Goal: Information Seeking & Learning: Learn about a topic

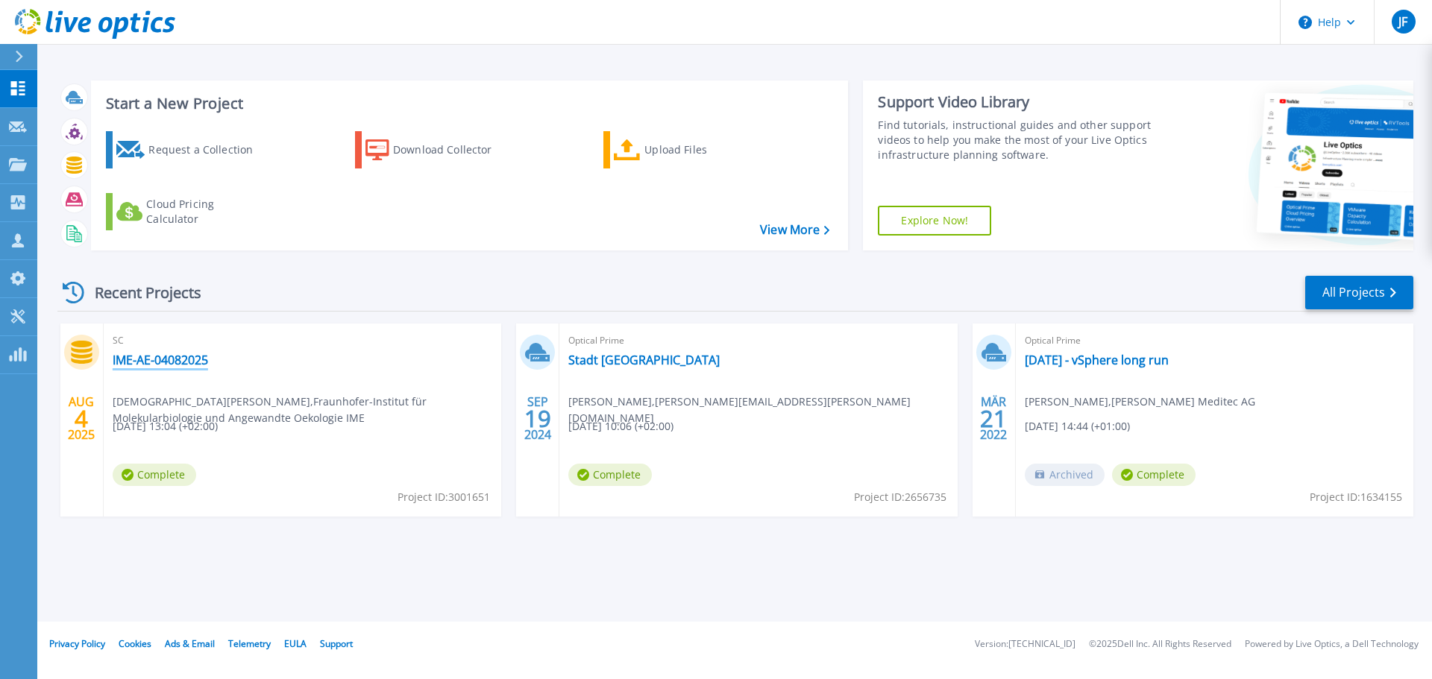
click at [148, 361] on link "IME-AE-04082025" at bounding box center [160, 360] width 95 height 15
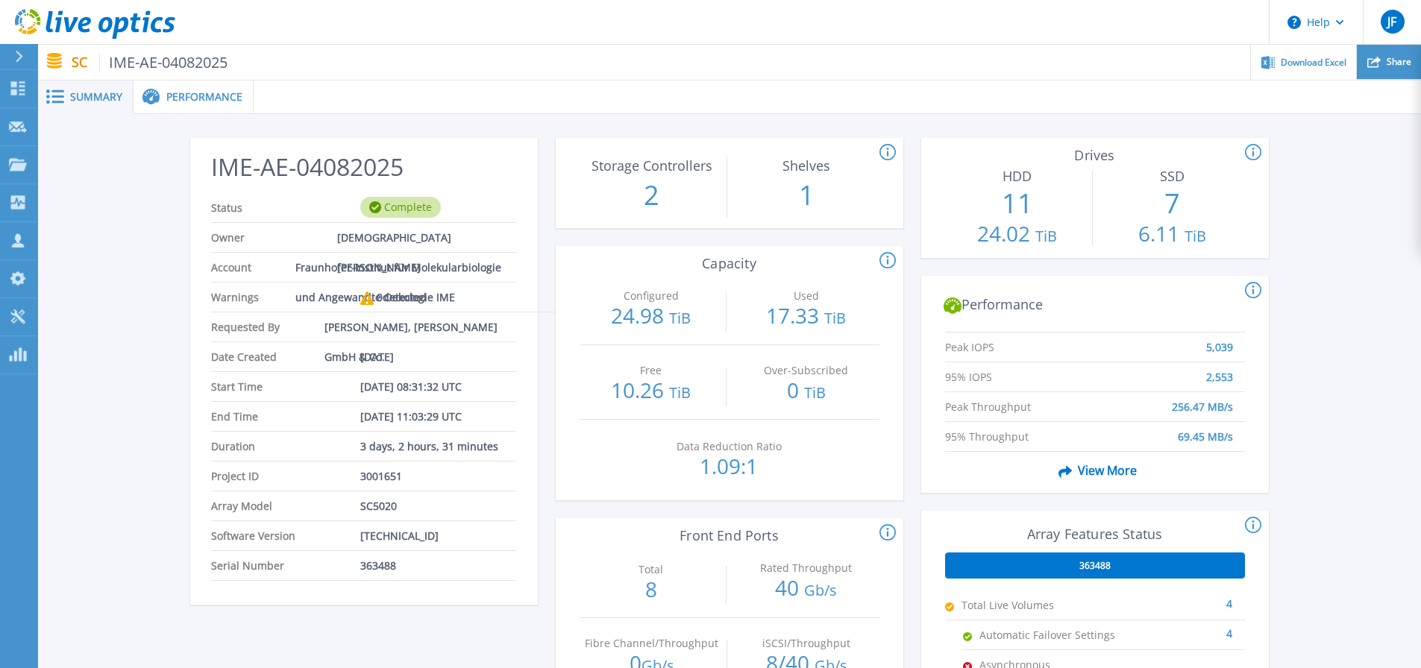
click at [1398, 61] on span "Share" at bounding box center [1398, 61] width 25 height 9
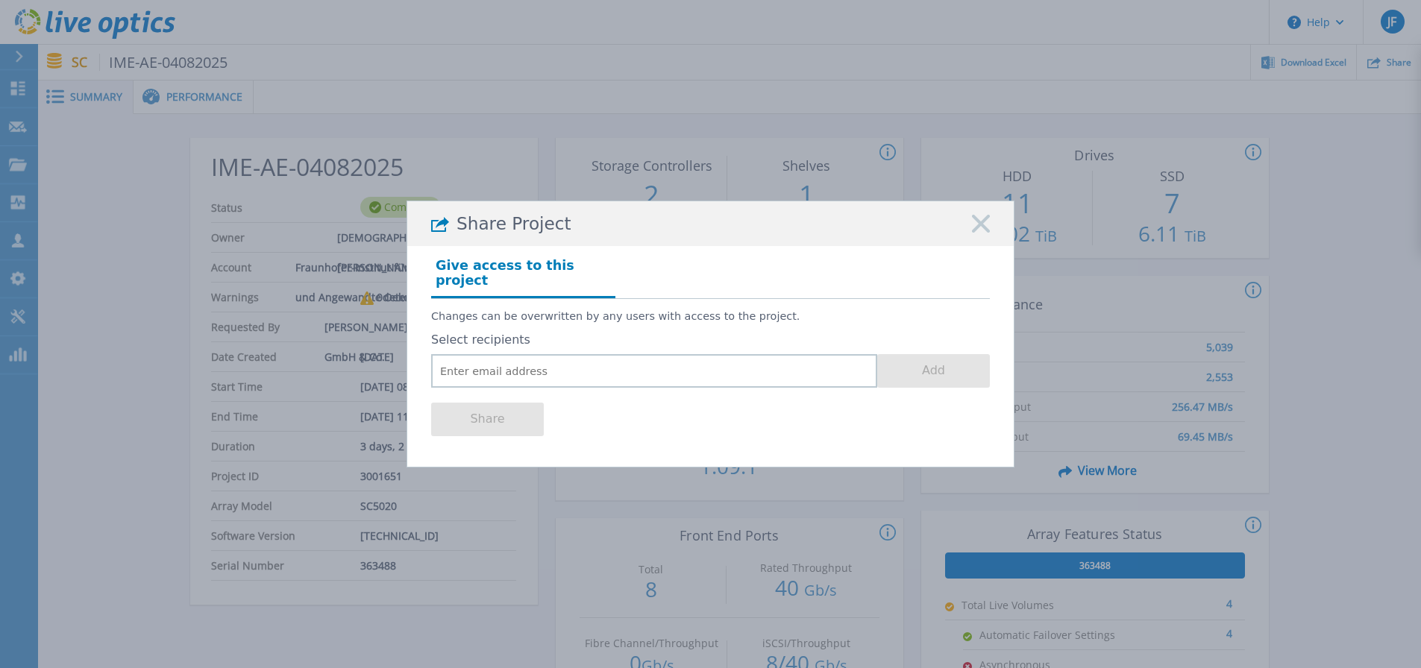
click at [981, 232] on rect at bounding box center [980, 223] width 19 height 19
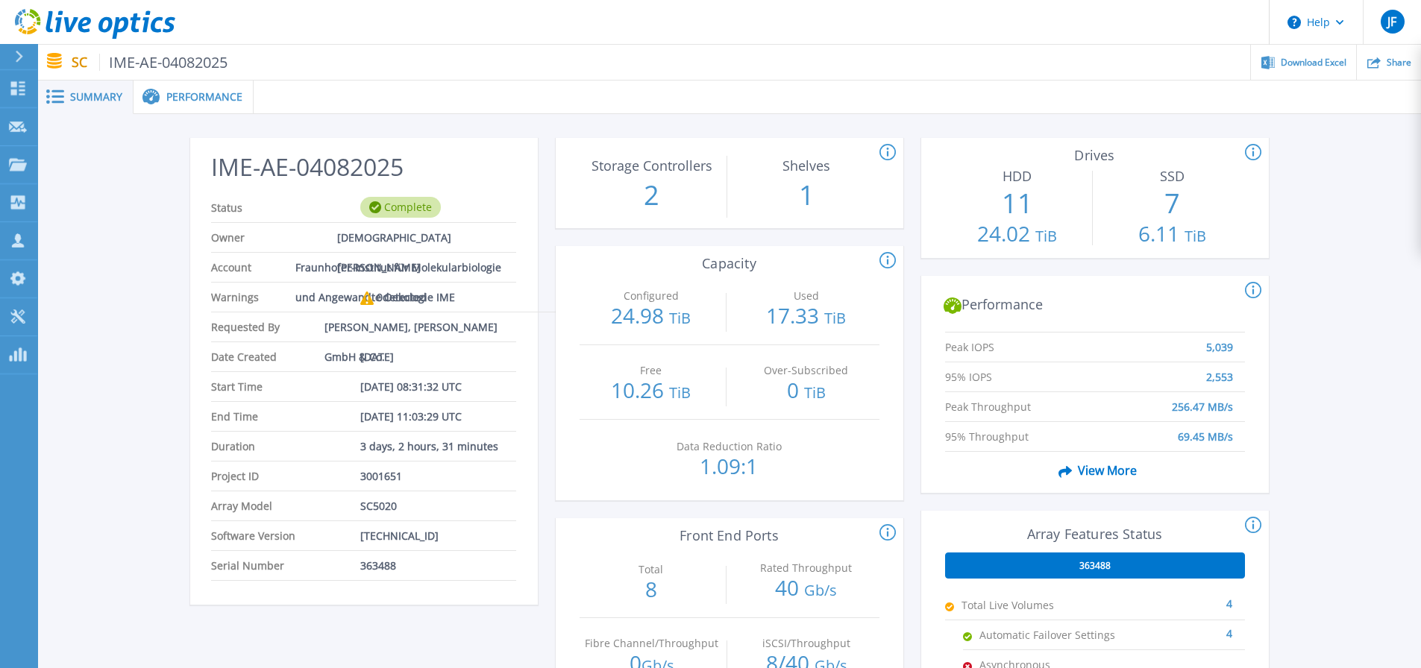
click at [201, 97] on span "Performance" at bounding box center [204, 97] width 76 height 10
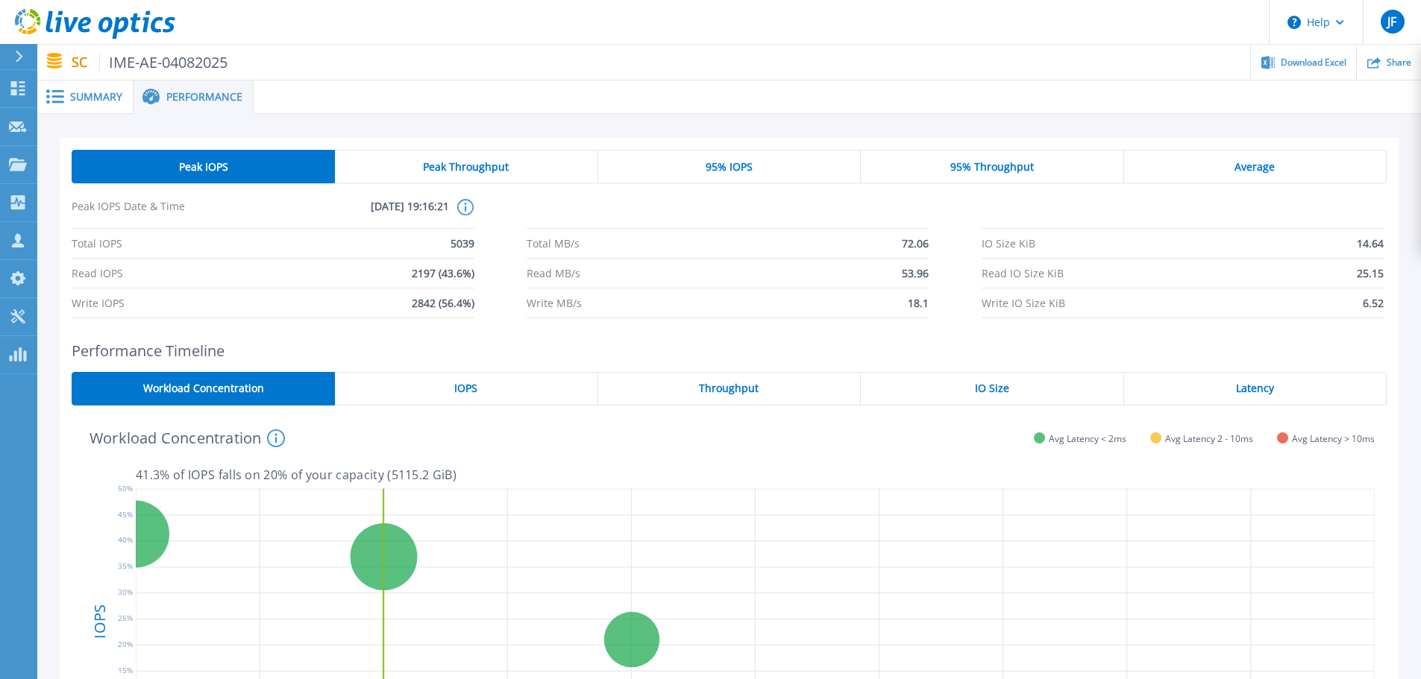
click at [454, 166] on span "Peak Throughput" at bounding box center [466, 167] width 86 height 12
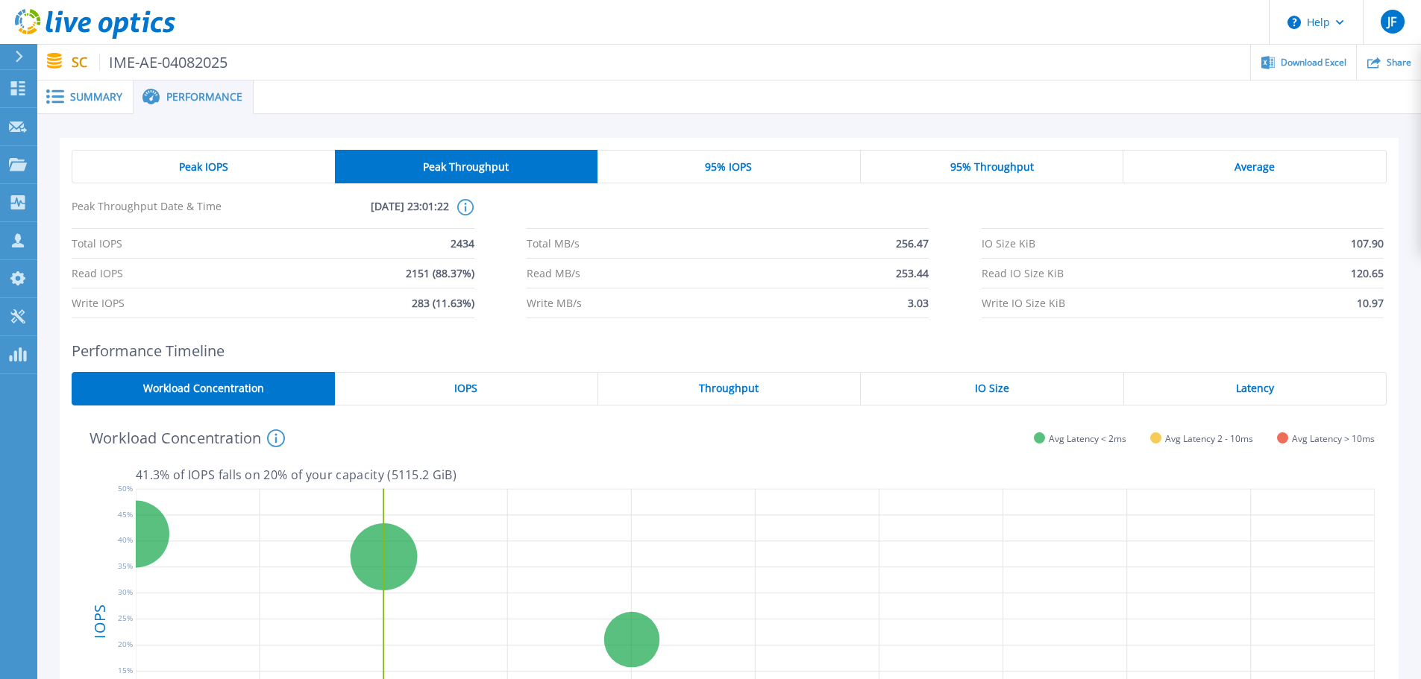
click at [737, 166] on span "95% IOPS" at bounding box center [728, 167] width 47 height 12
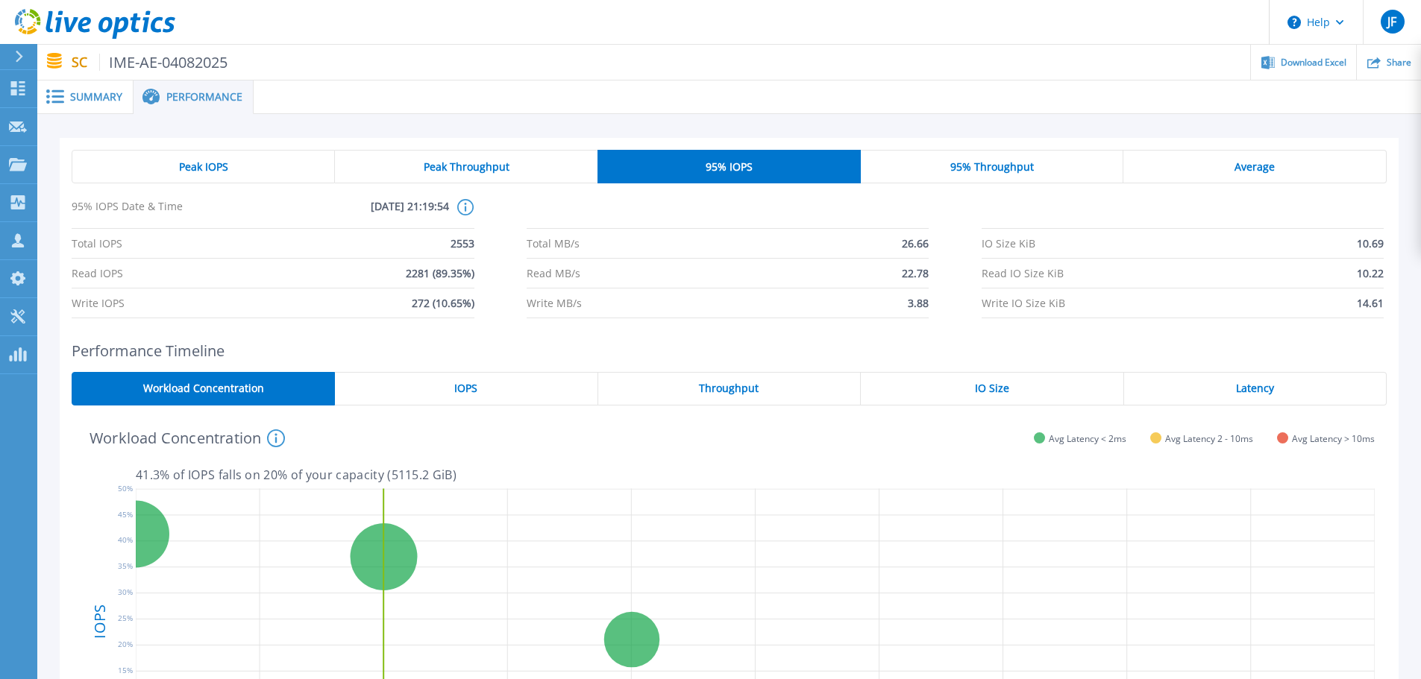
click at [973, 168] on span "95% Throughput" at bounding box center [992, 167] width 84 height 12
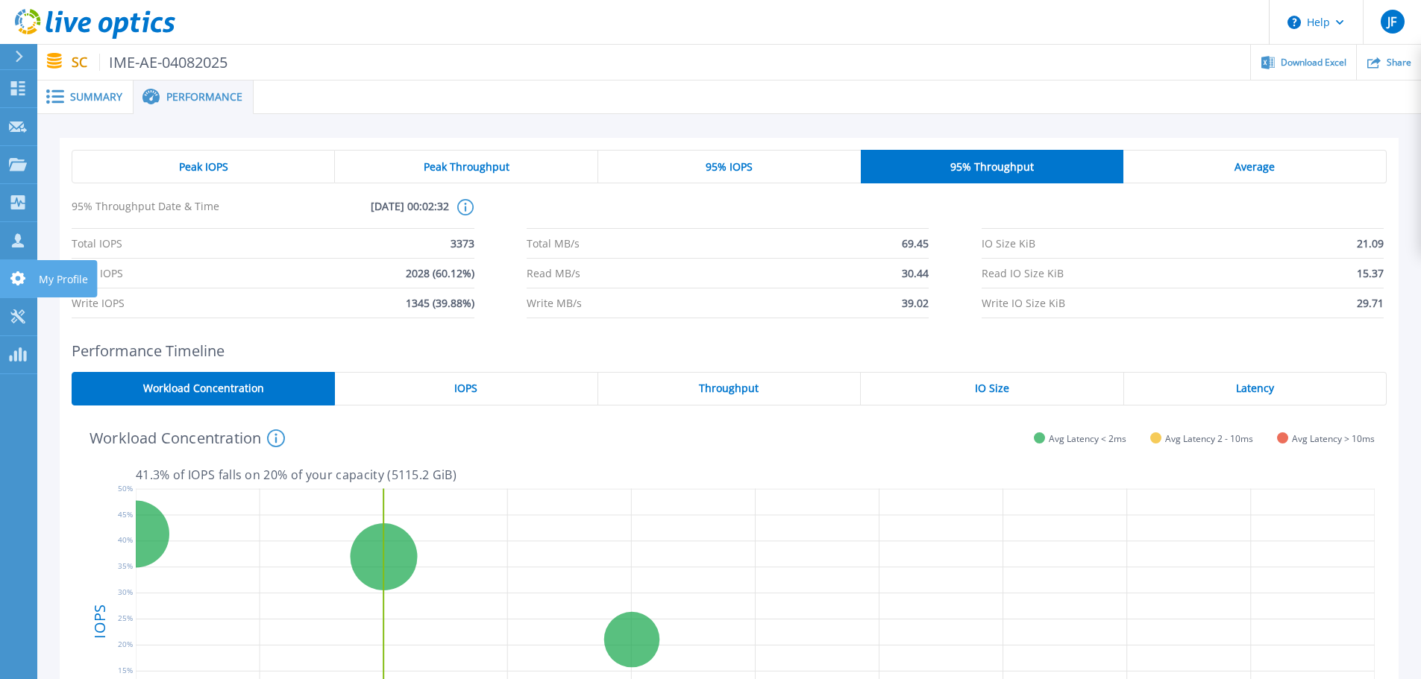
click at [19, 278] on icon at bounding box center [18, 278] width 18 height 14
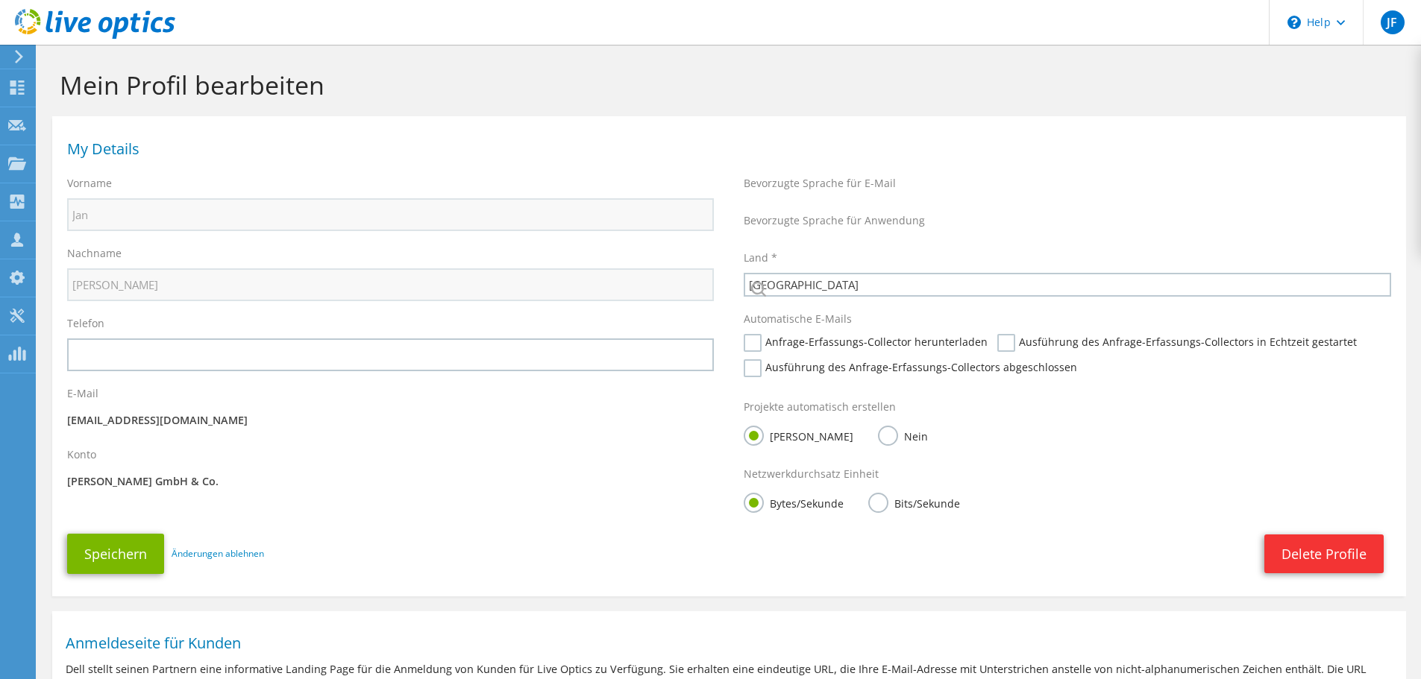
select select "56"
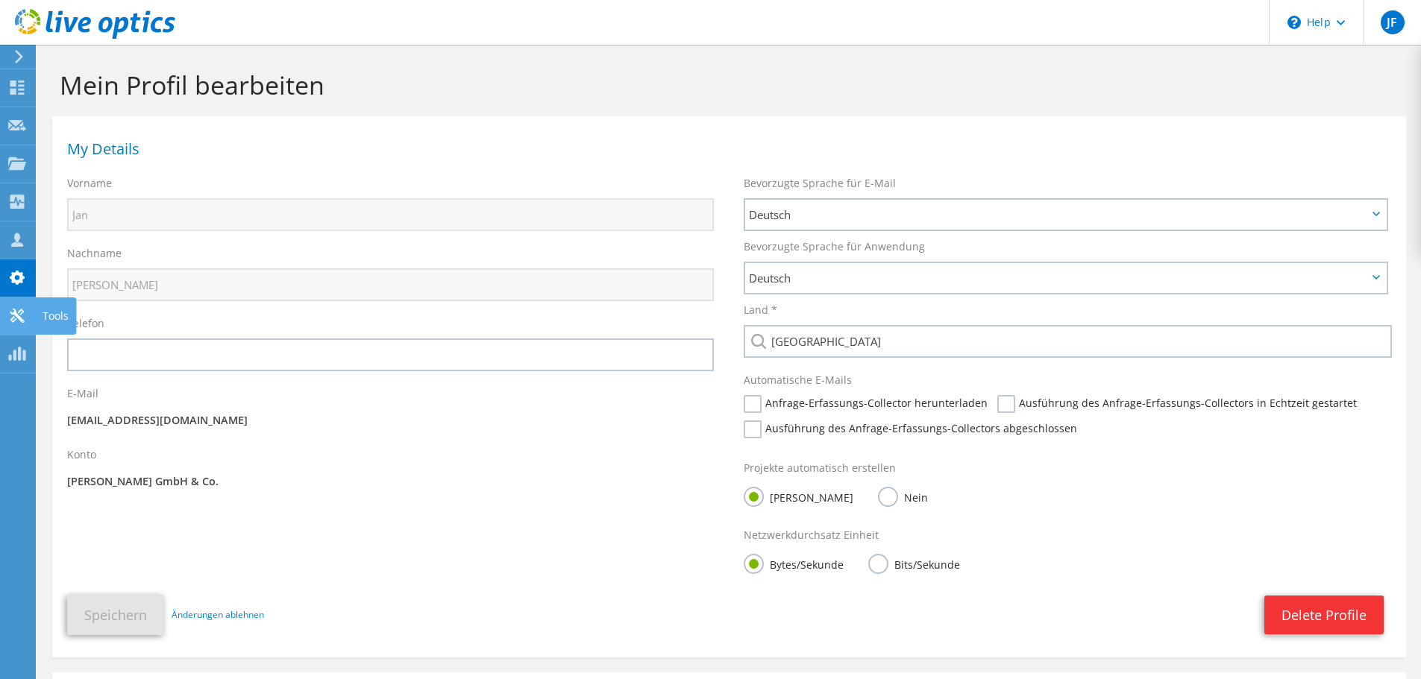
click at [19, 319] on use at bounding box center [17, 316] width 14 height 14
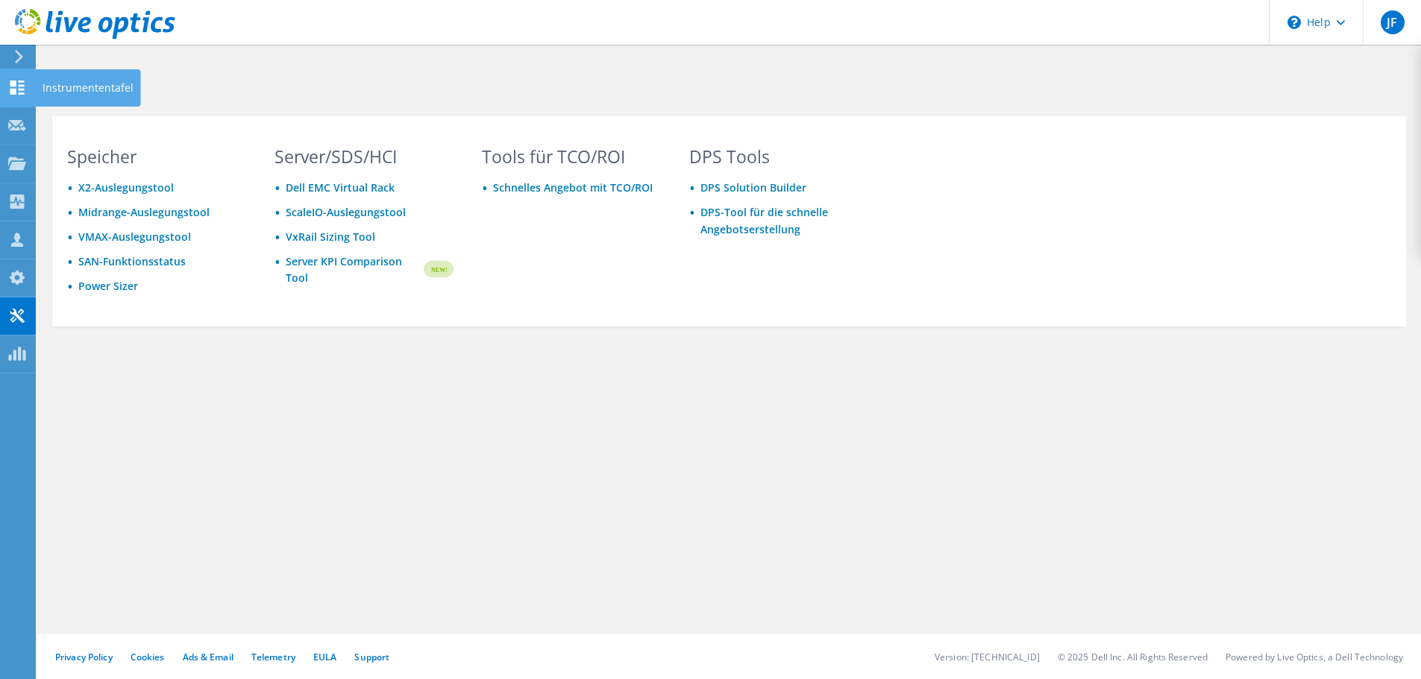
click at [20, 89] on use at bounding box center [17, 88] width 14 height 14
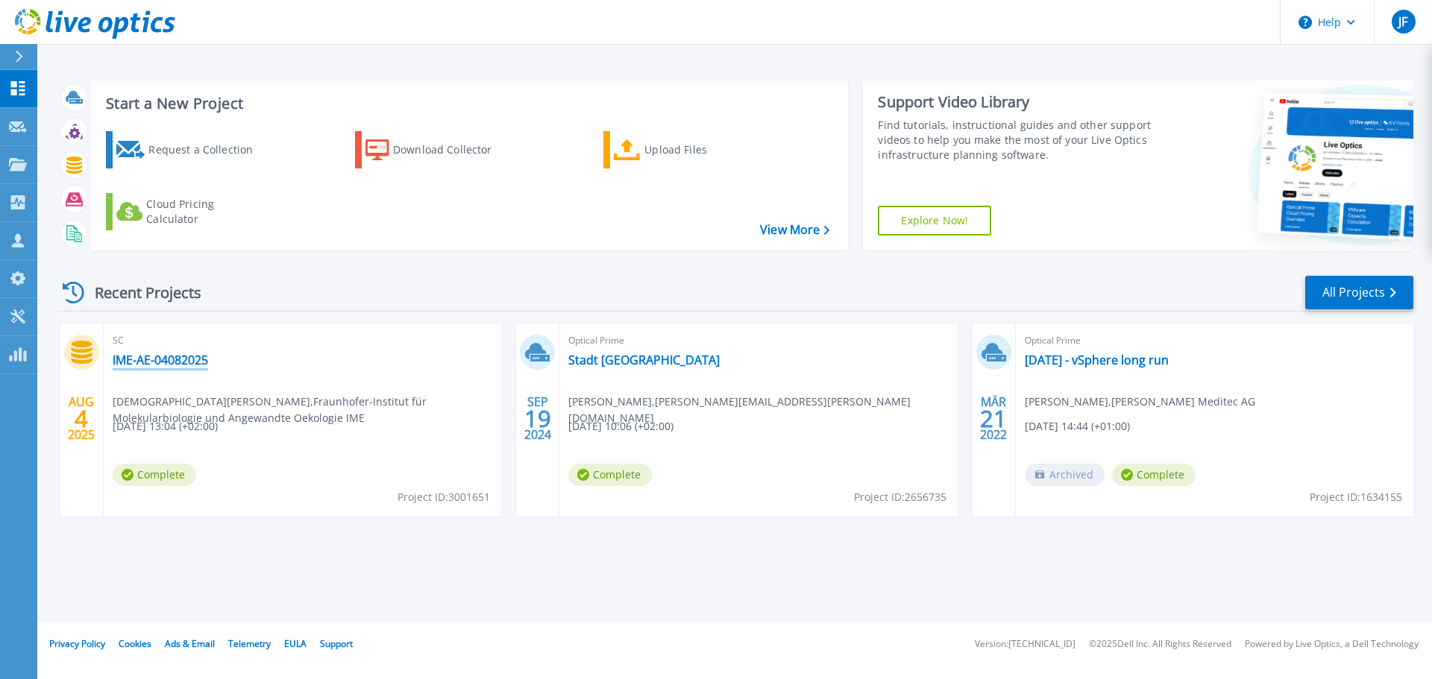
click at [151, 365] on link "IME-AE-04082025" at bounding box center [160, 360] width 95 height 15
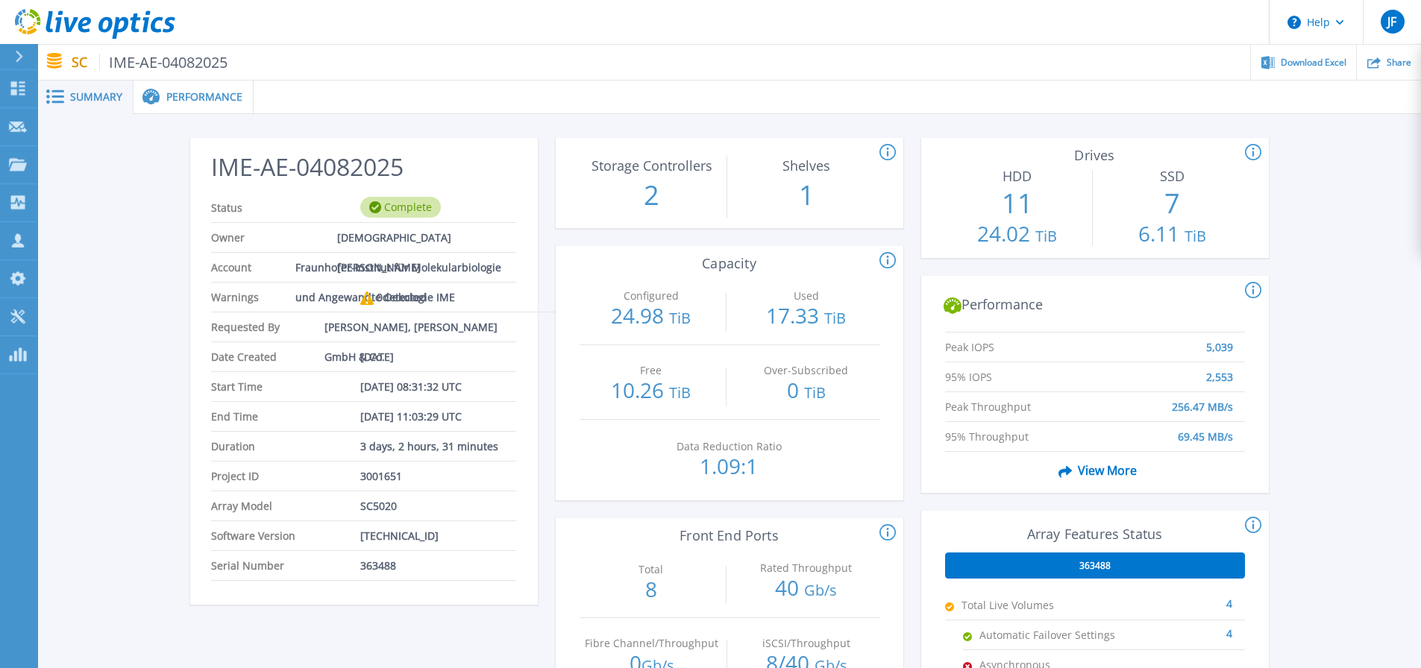
scroll to position [149, 0]
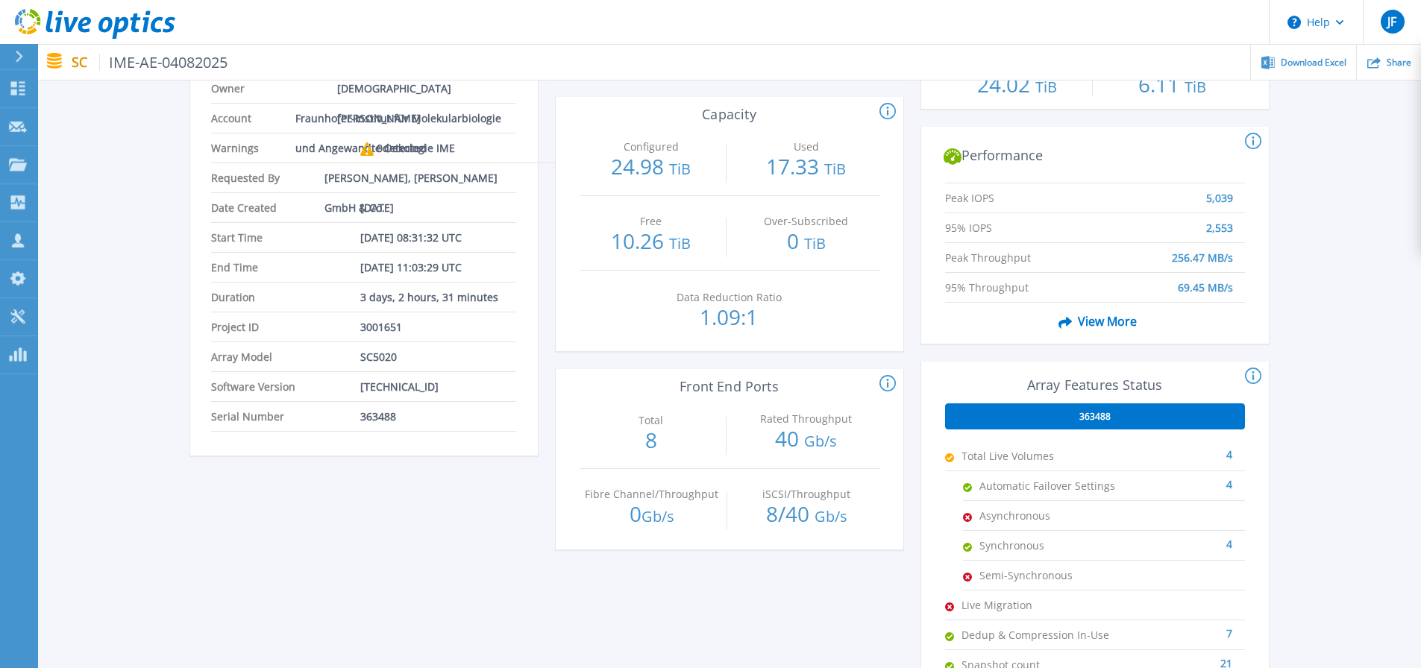
click at [1093, 414] on span "363488" at bounding box center [1094, 417] width 31 height 12
click at [1249, 375] on icon at bounding box center [1253, 377] width 16 height 18
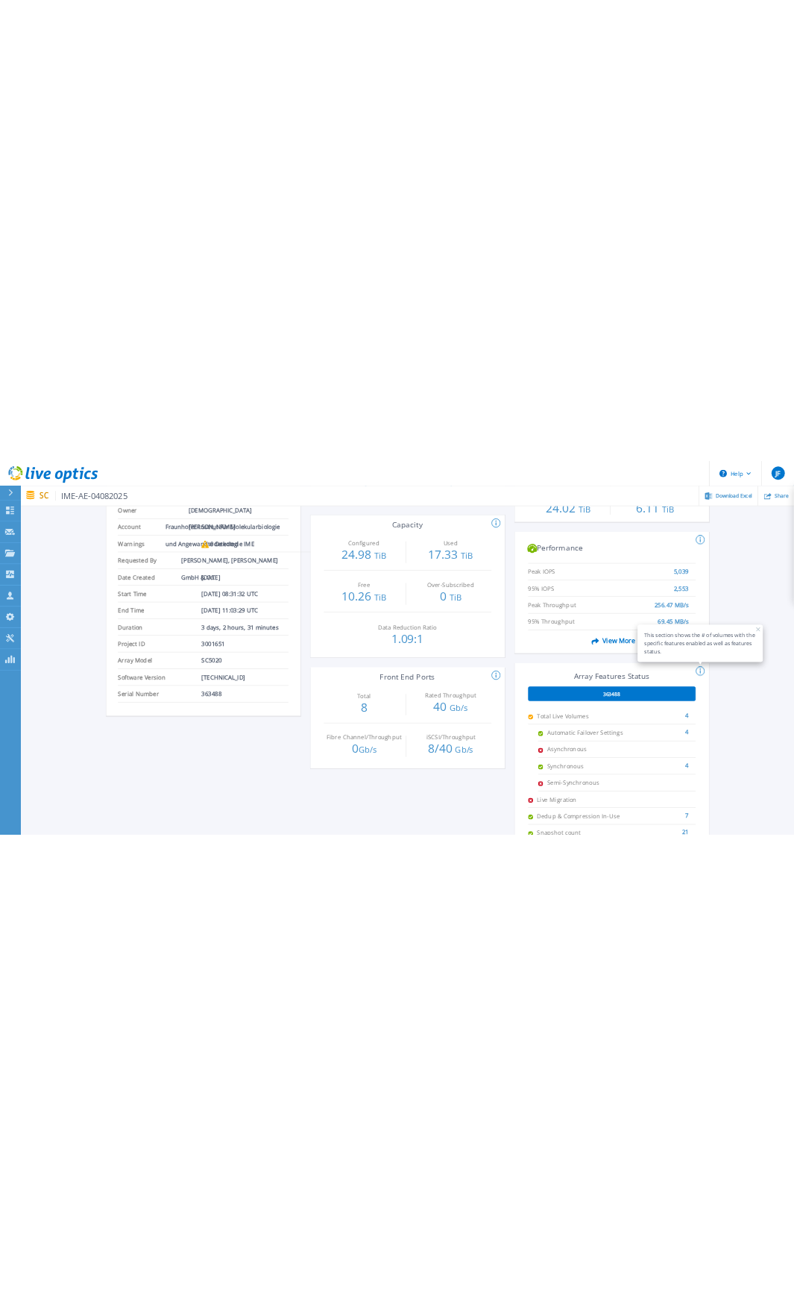
scroll to position [224, 0]
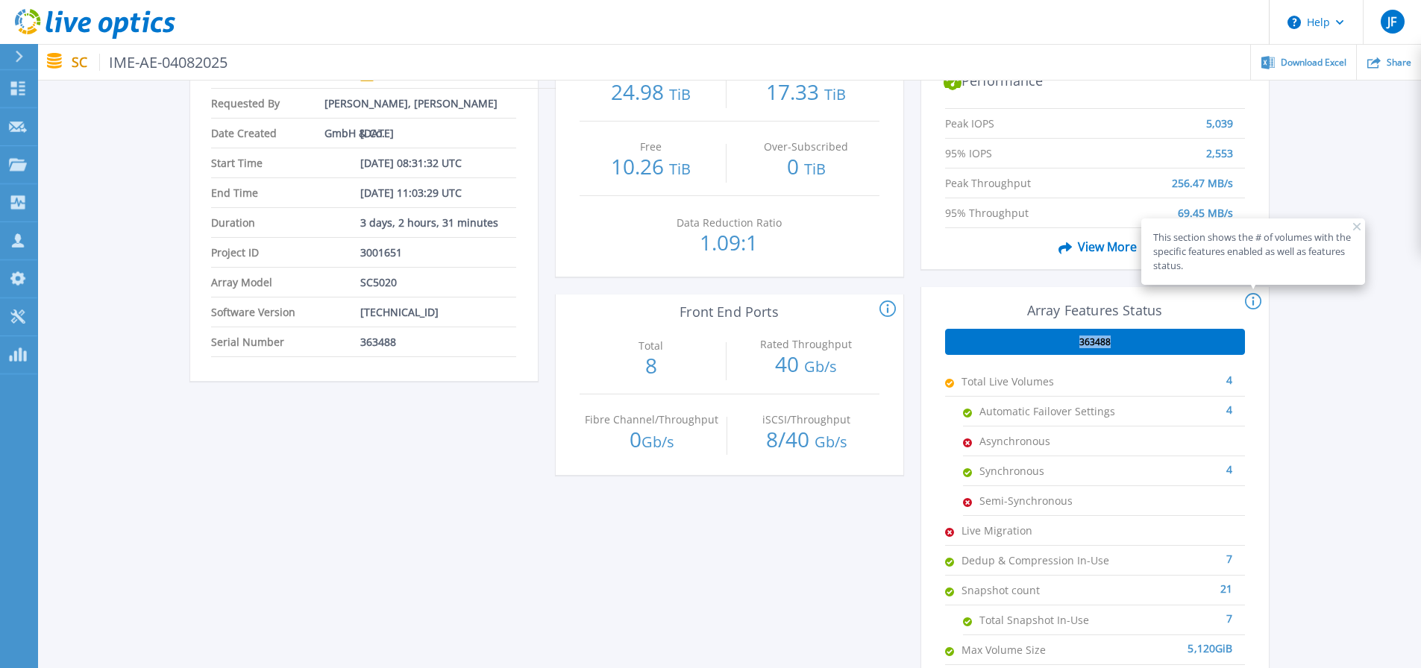
drag, startPoint x: 1113, startPoint y: 341, endPoint x: 1062, endPoint y: 342, distance: 50.7
click at [1062, 342] on div "363488" at bounding box center [1095, 342] width 300 height 26
copy span "363488"
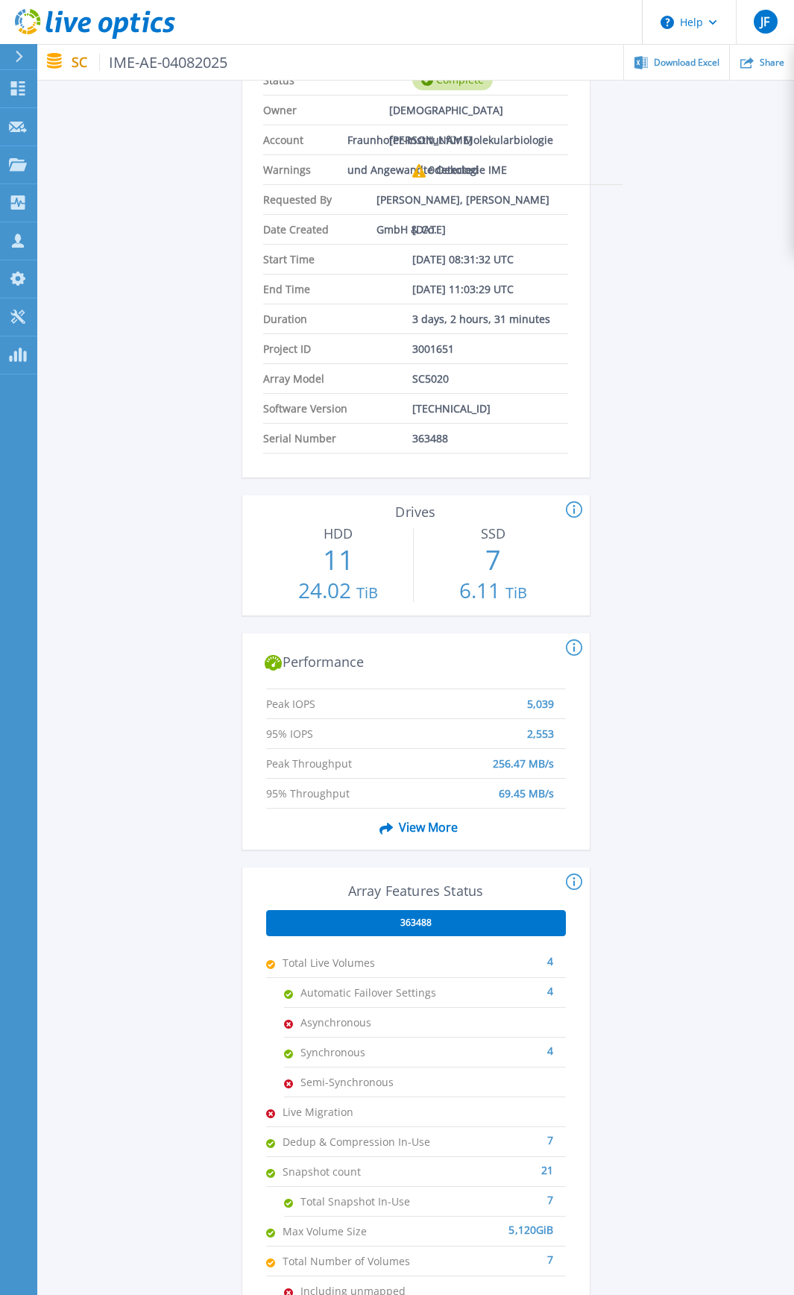
scroll to position [0, 0]
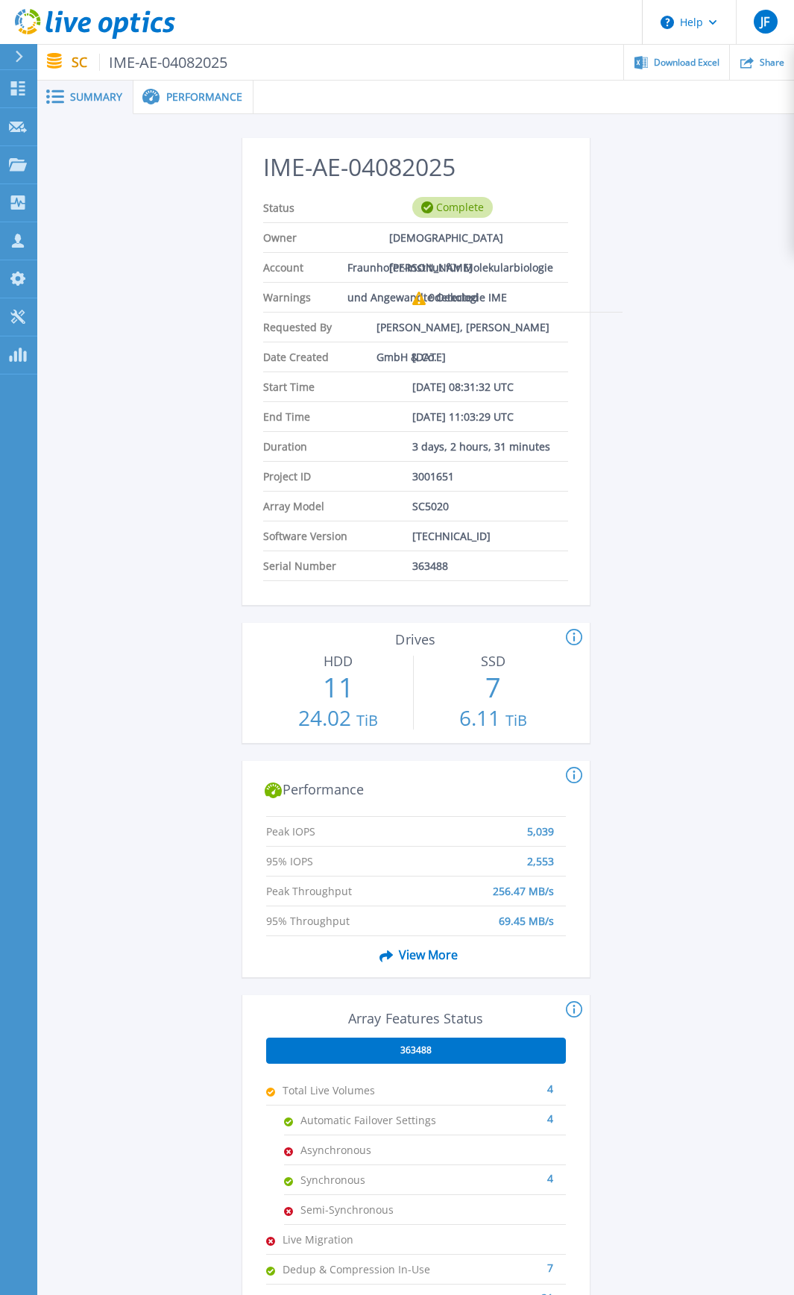
click at [180, 95] on span "Performance" at bounding box center [204, 97] width 76 height 10
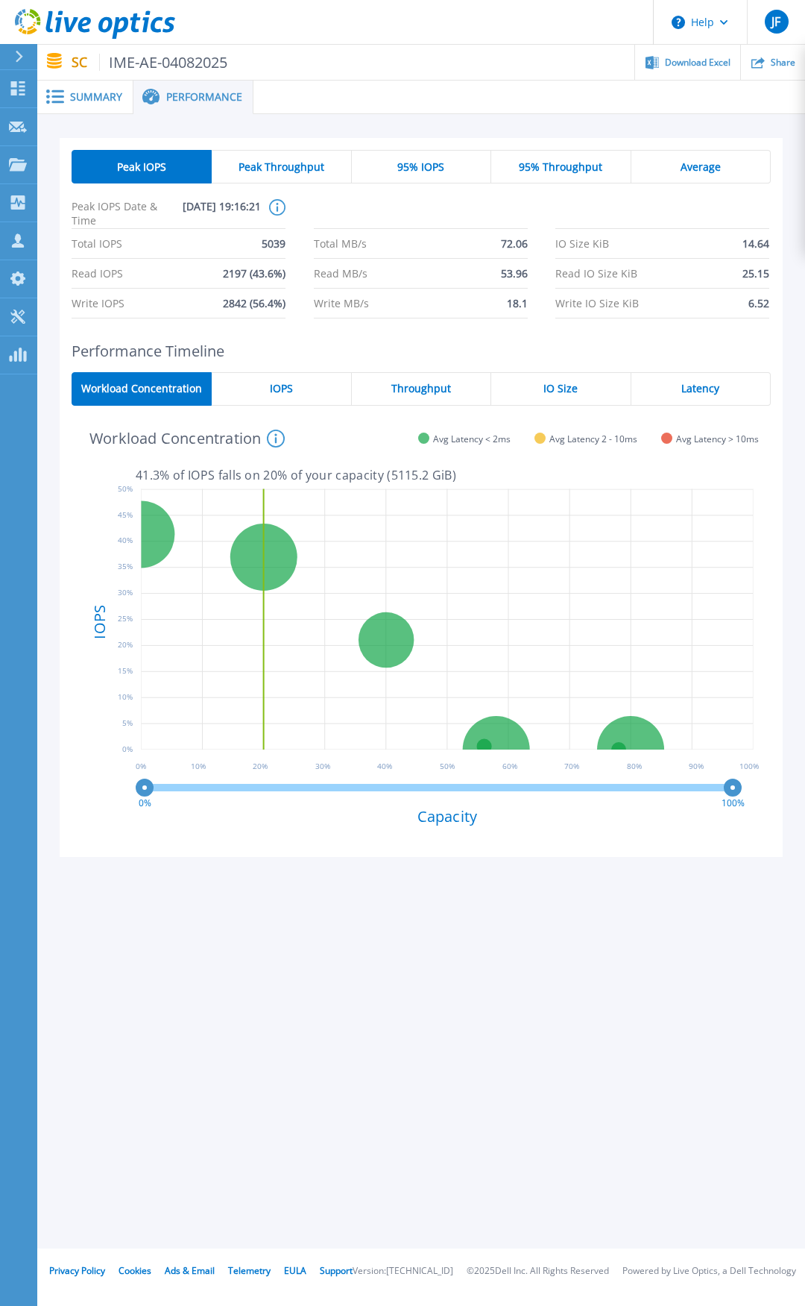
click at [416, 164] on span "95% IOPS" at bounding box center [421, 167] width 47 height 12
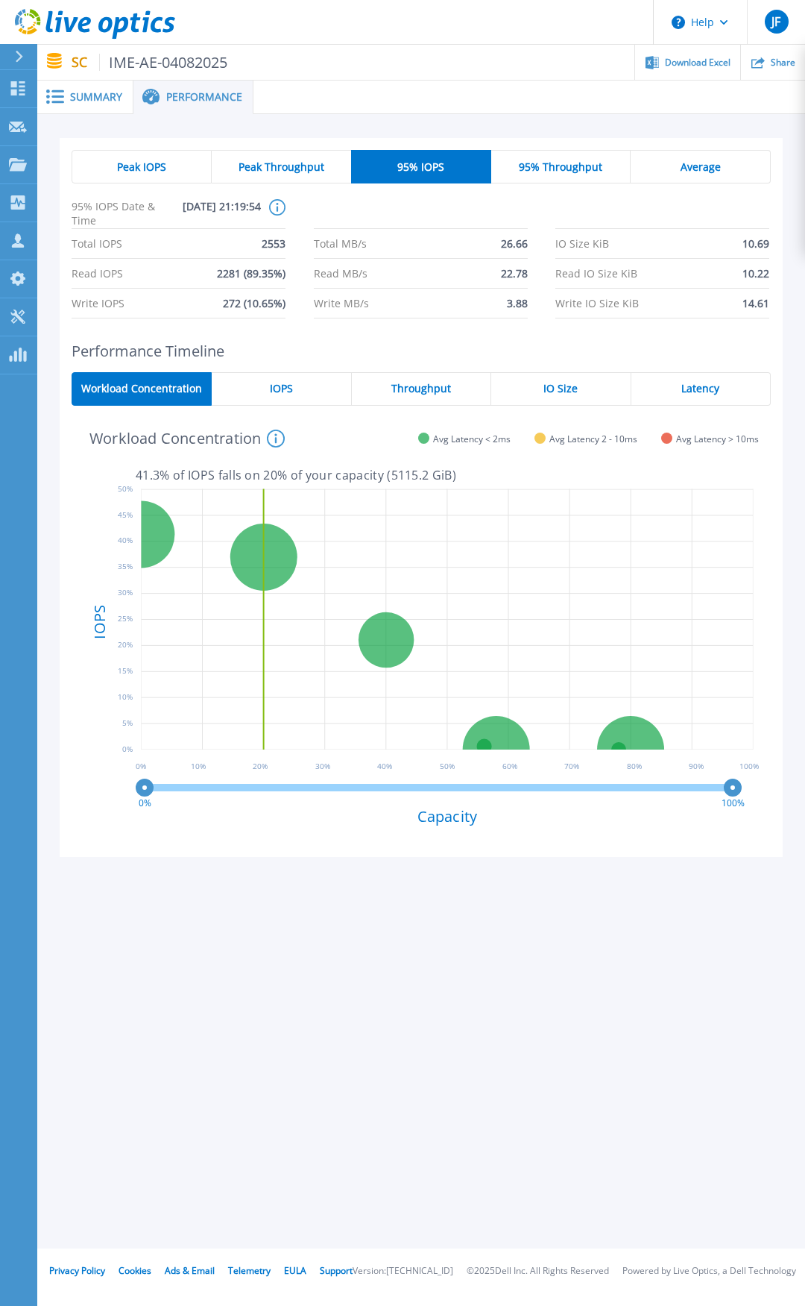
click at [148, 167] on span "Peak IOPS" at bounding box center [141, 167] width 49 height 12
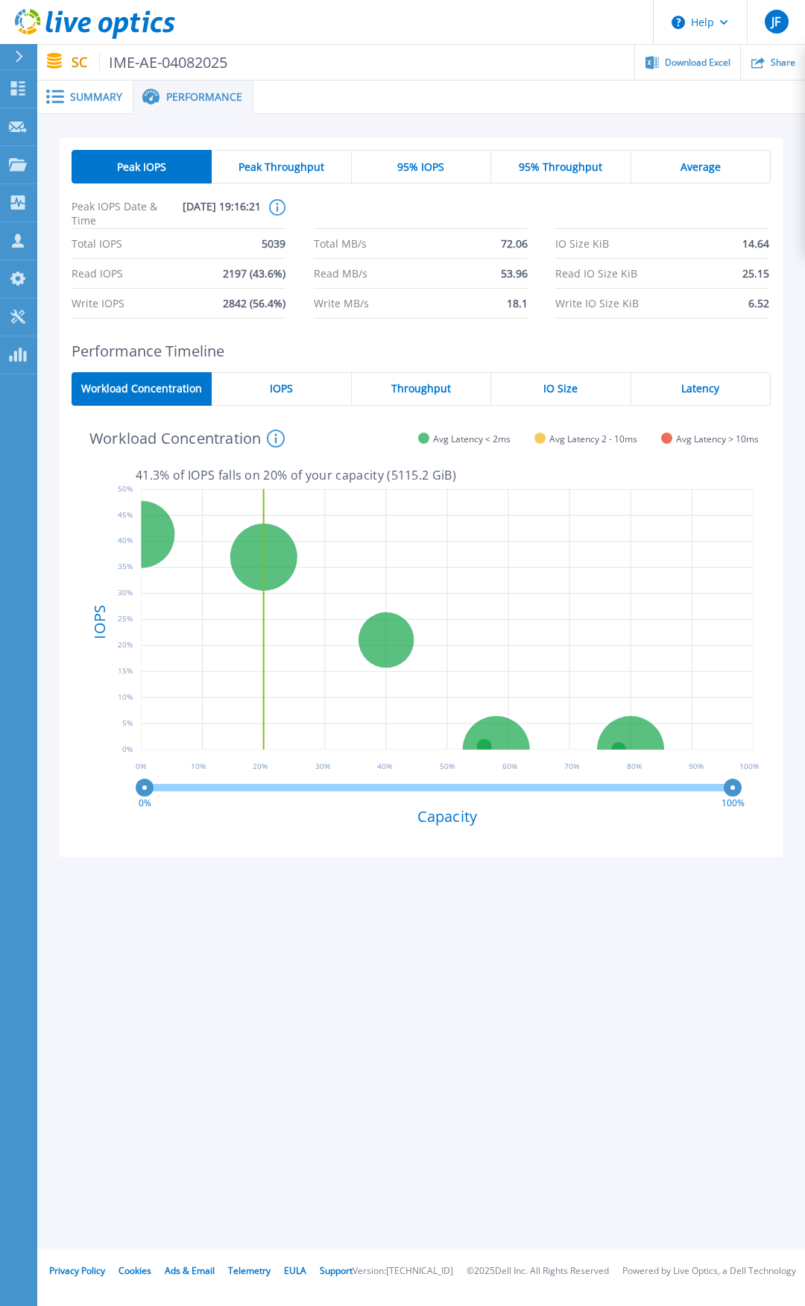
click at [419, 165] on span "95% IOPS" at bounding box center [421, 167] width 47 height 12
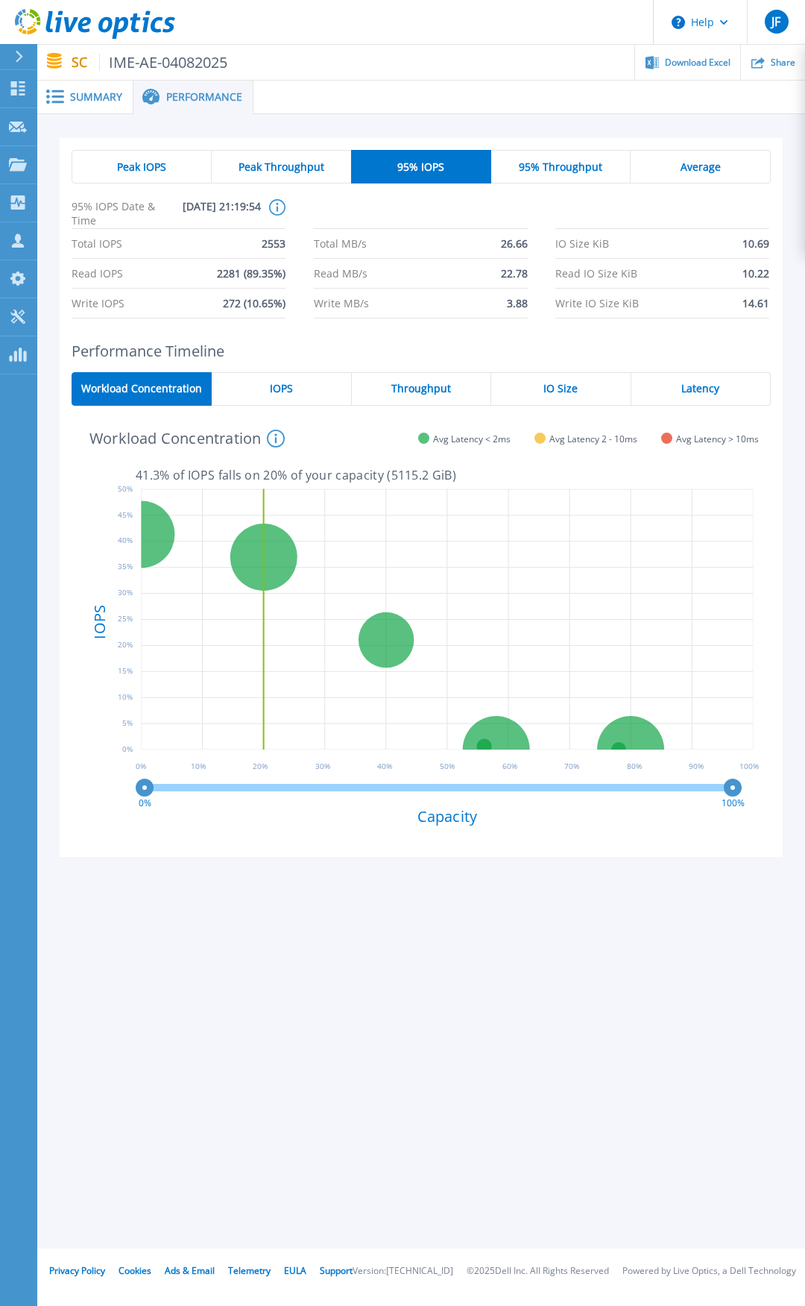
click at [125, 165] on span "Peak IOPS" at bounding box center [141, 167] width 49 height 12
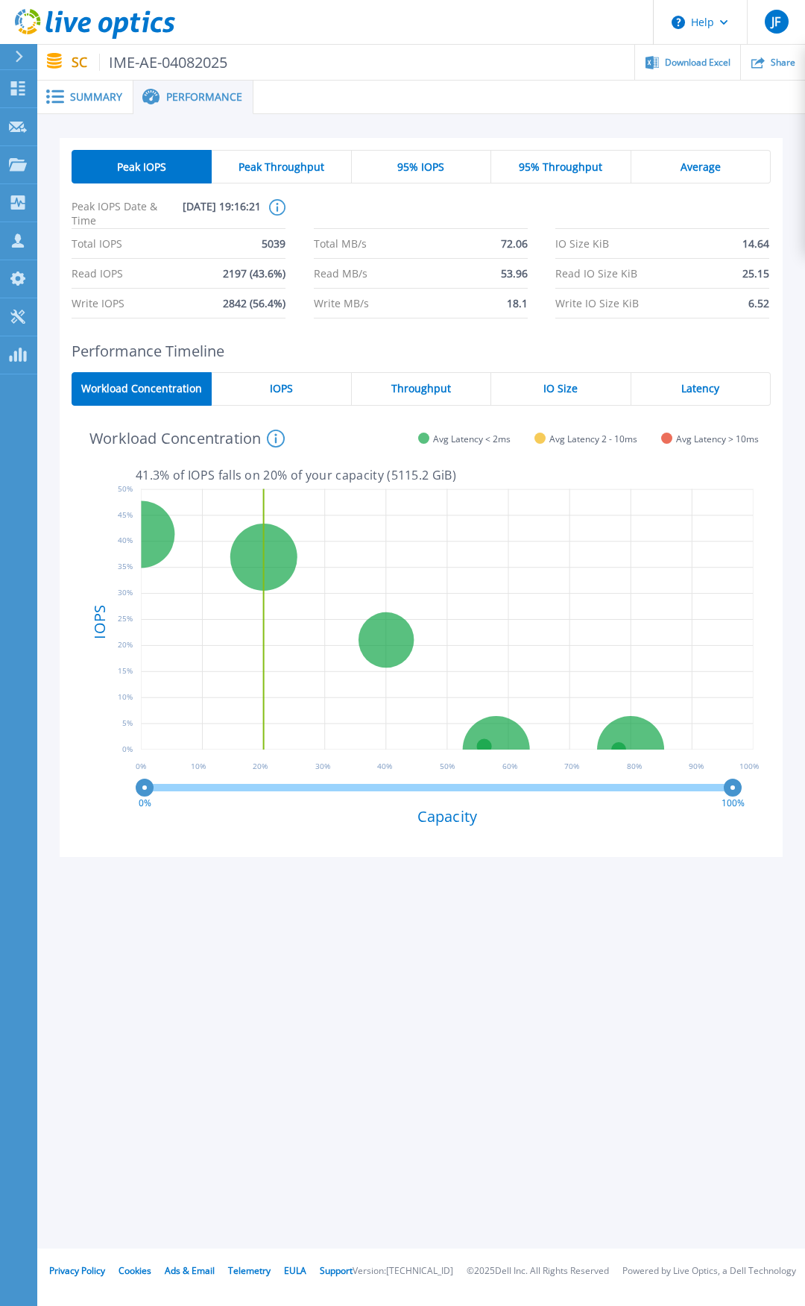
click at [406, 169] on span "95% IOPS" at bounding box center [421, 167] width 47 height 12
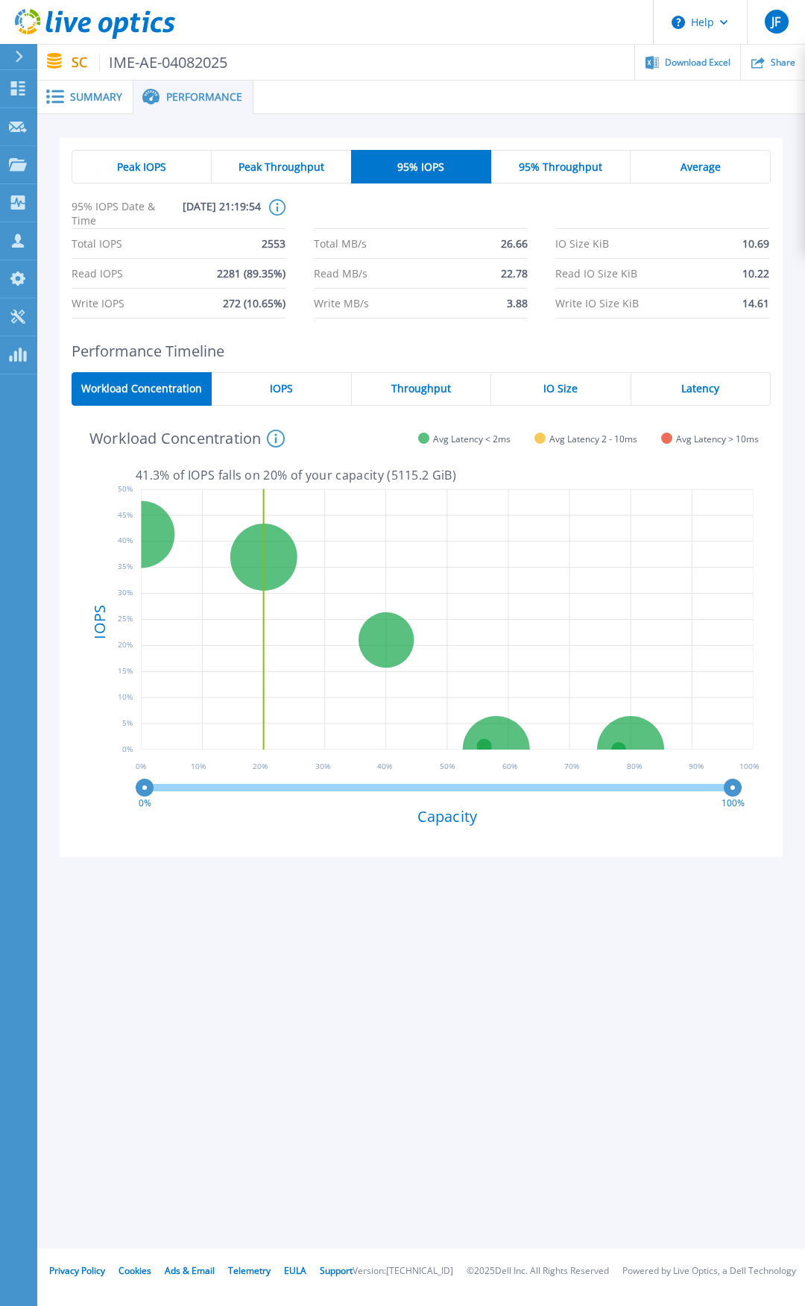
click at [84, 98] on span "Summary" at bounding box center [96, 97] width 52 height 10
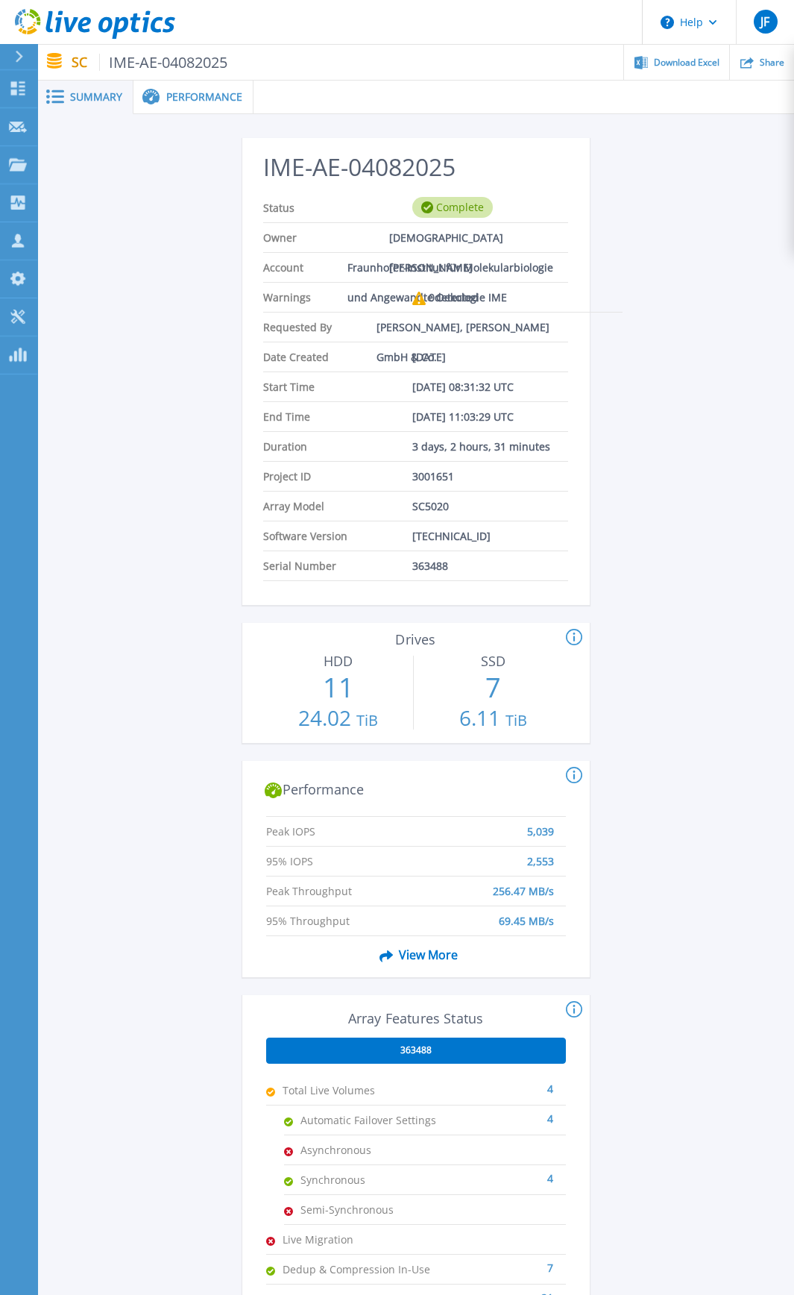
click at [409, 679] on span "View More" at bounding box center [416, 955] width 84 height 28
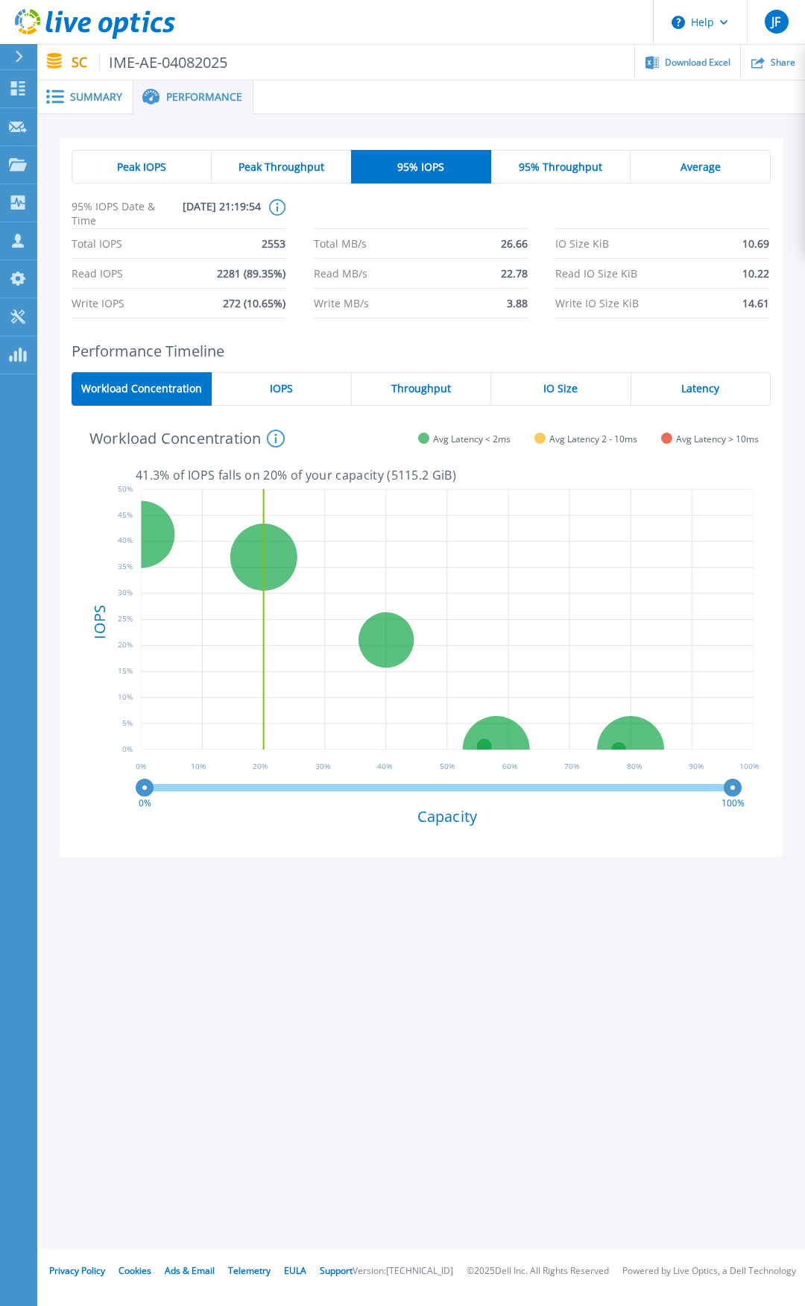
click at [560, 388] on span "IO Size" at bounding box center [561, 389] width 34 height 12
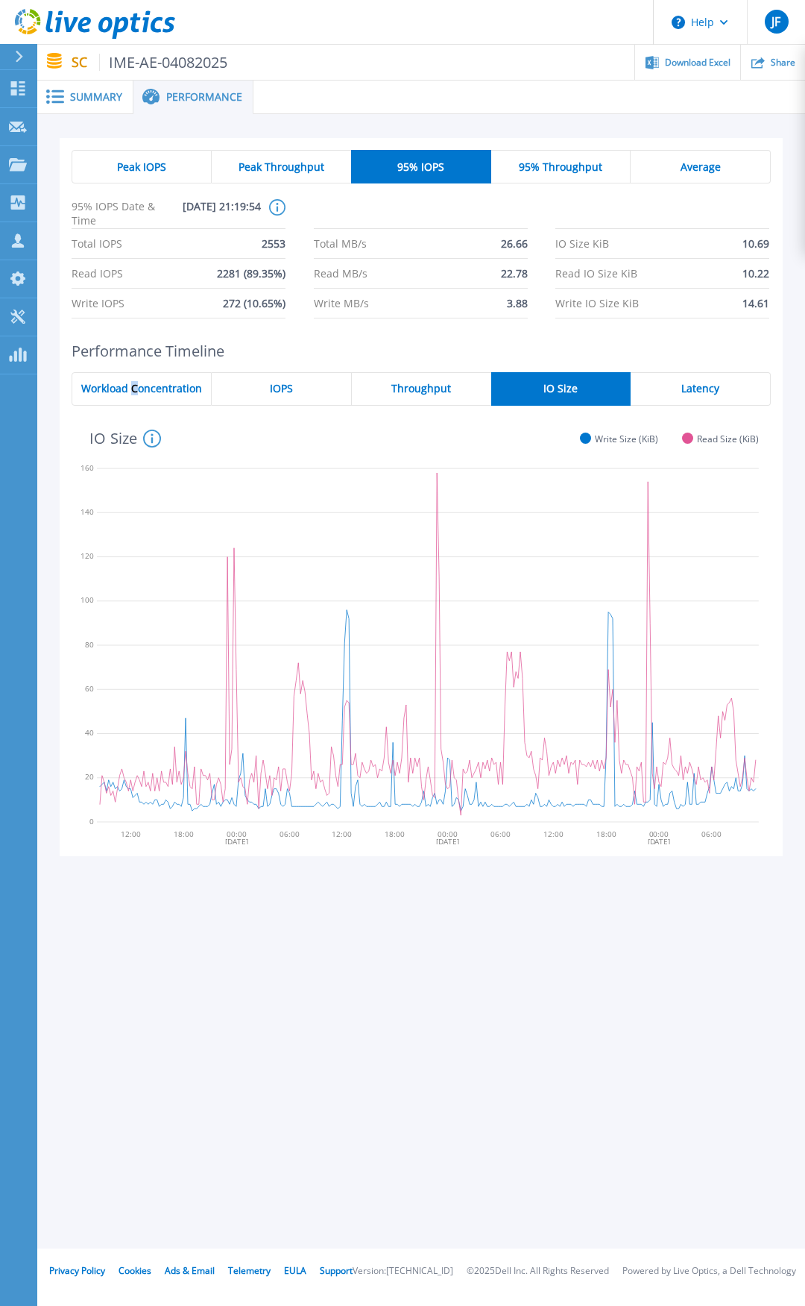
click at [135, 387] on span "Workload Concentration" at bounding box center [141, 389] width 121 height 12
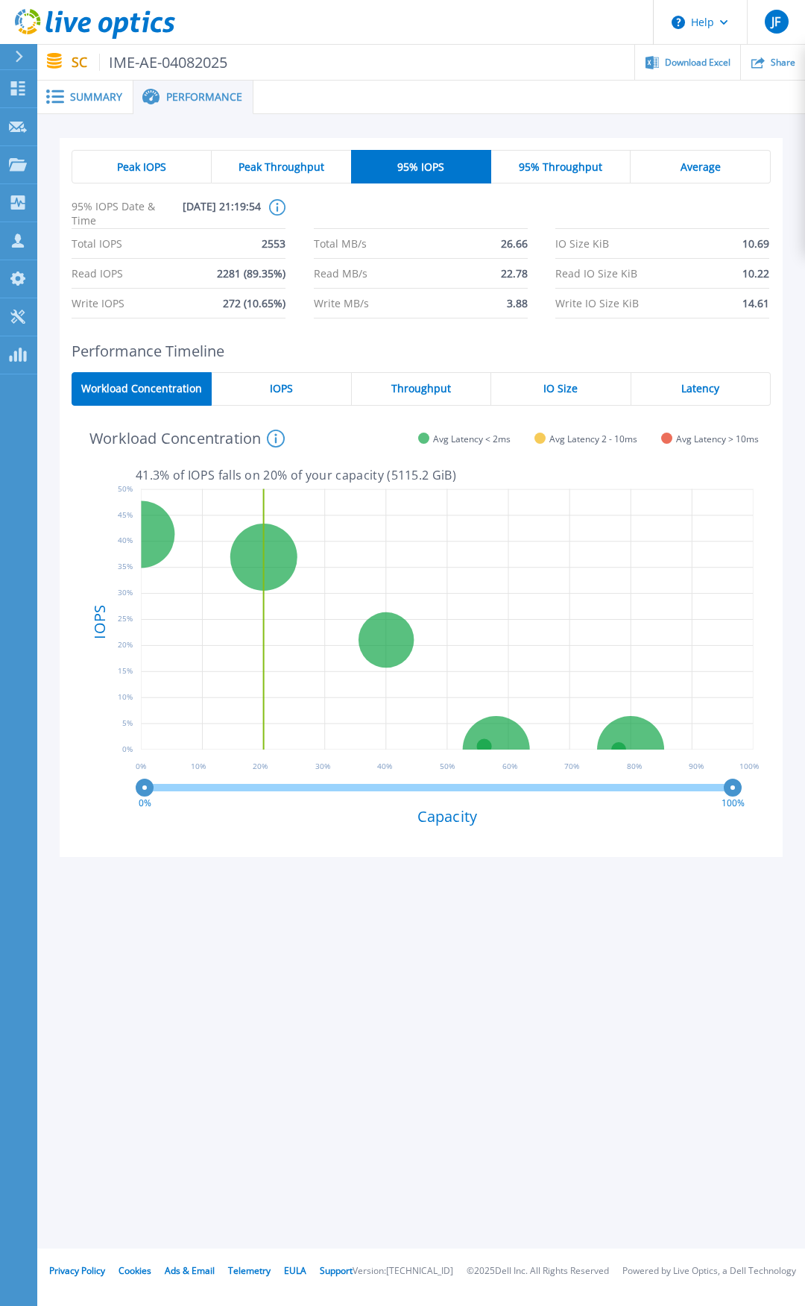
click at [207, 679] on icon at bounding box center [448, 622] width 624 height 280
click at [89, 97] on span "Summary" at bounding box center [96, 97] width 52 height 10
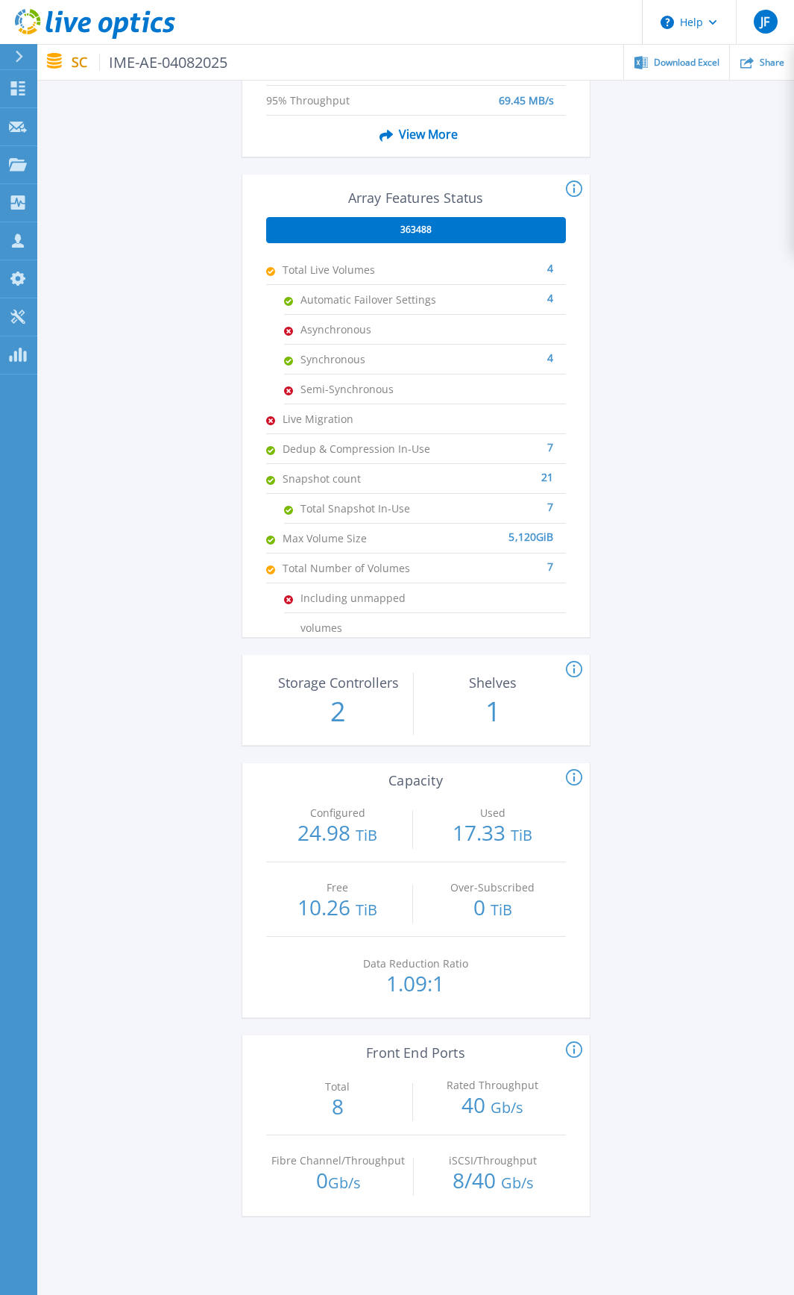
scroll to position [873, 0]
